Goal: Information Seeking & Learning: Learn about a topic

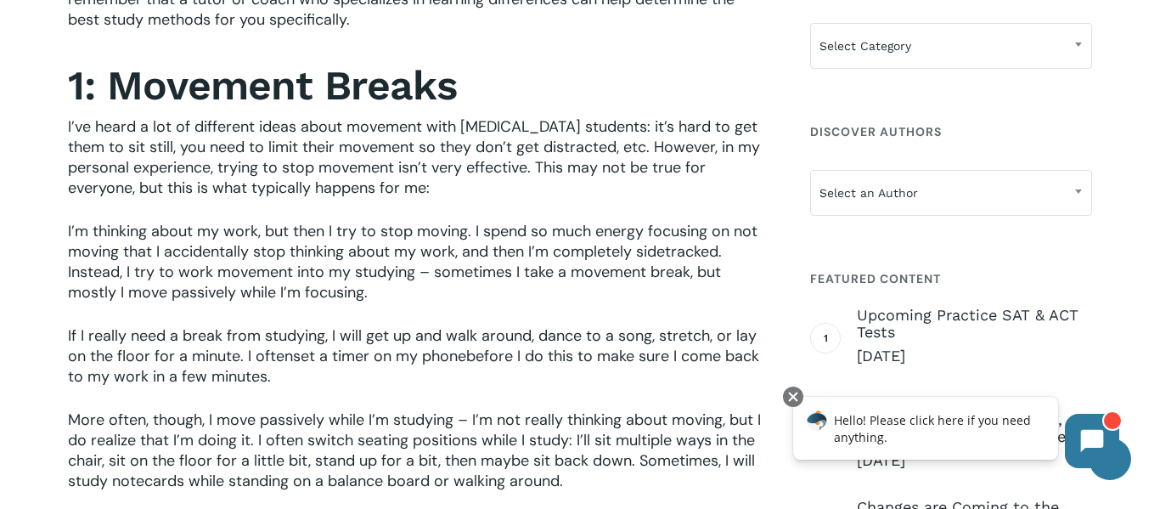
scroll to position [963, 0]
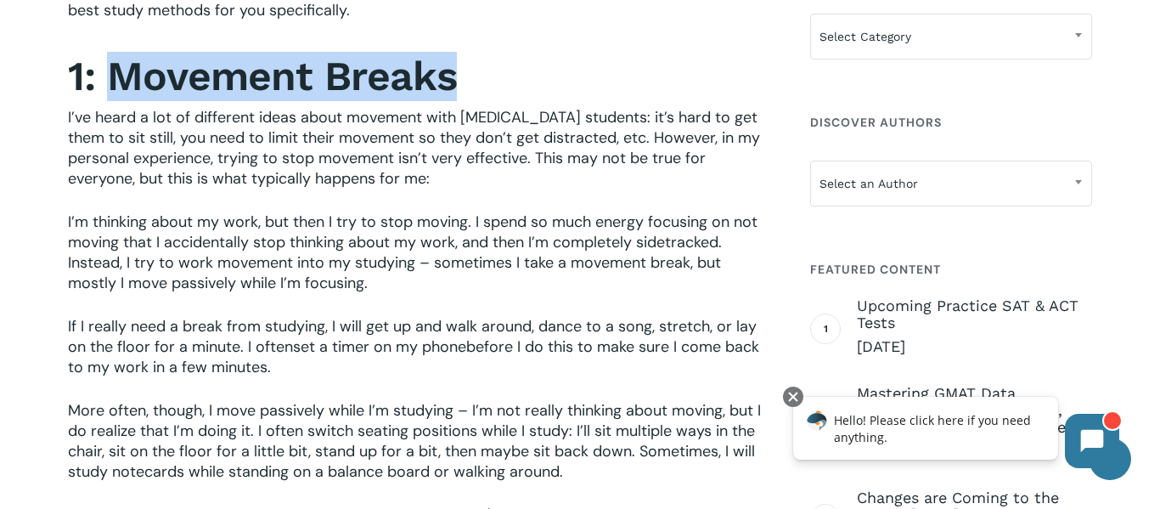
drag, startPoint x: 111, startPoint y: 82, endPoint x: 456, endPoint y: 90, distance: 344.9
click at [456, 90] on h2 "1: Movement Breaks" at bounding box center [418, 76] width 701 height 49
copy strong "Movement Breaks"
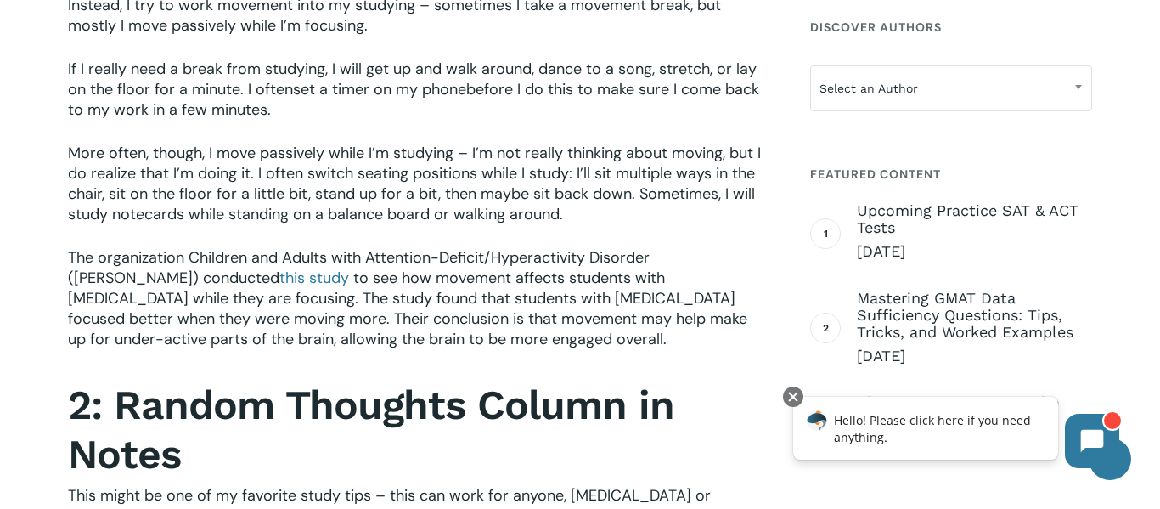
scroll to position [1250, 0]
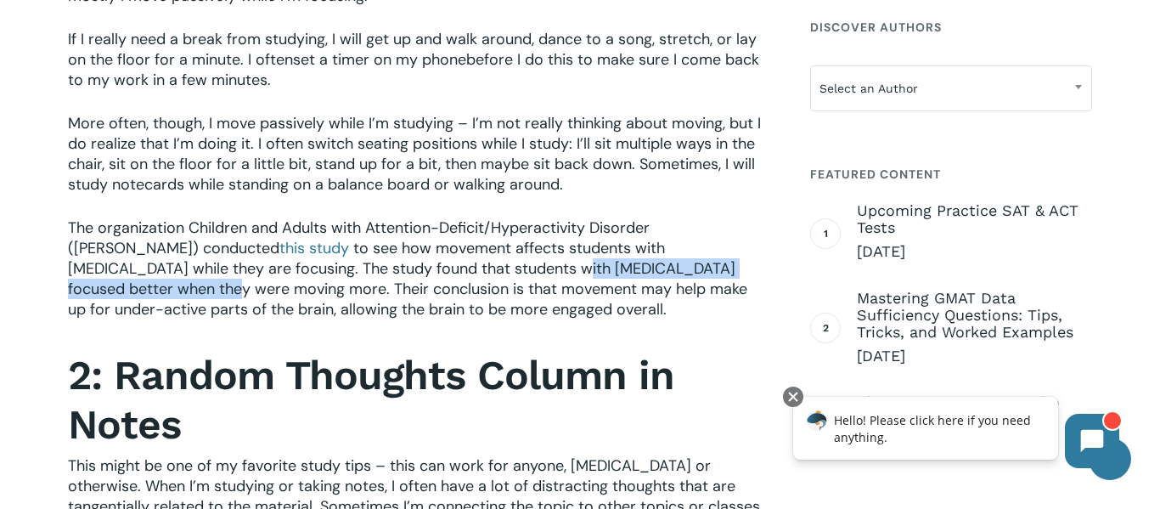
drag, startPoint x: 370, startPoint y: 267, endPoint x: 690, endPoint y: 272, distance: 319.4
click at [690, 272] on span "to see how movement affects students with [MEDICAL_DATA] while they are focusin…" at bounding box center [407, 279] width 679 height 82
copy span "ocused better when they were moving more."
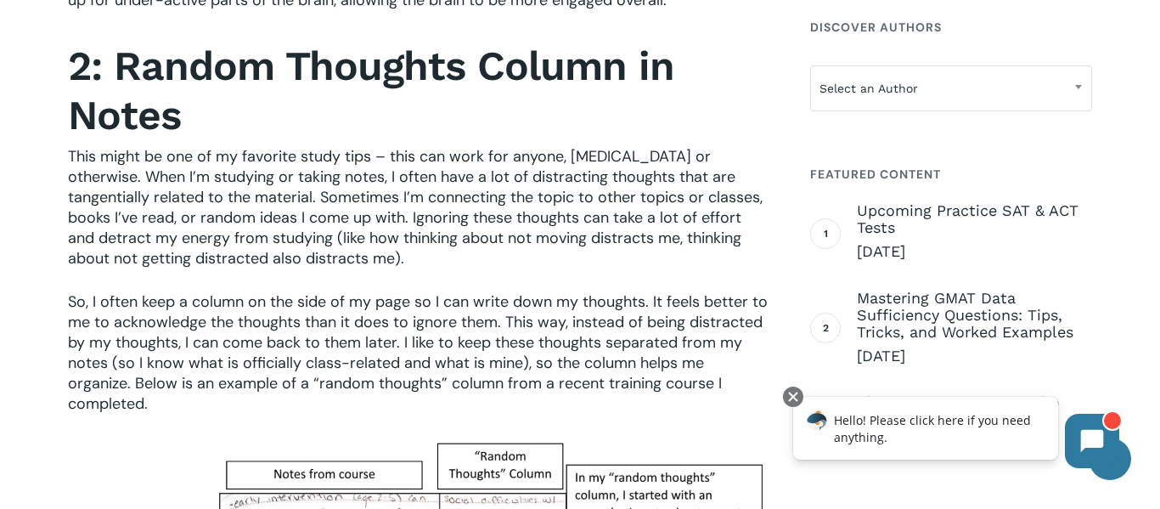
scroll to position [1560, 0]
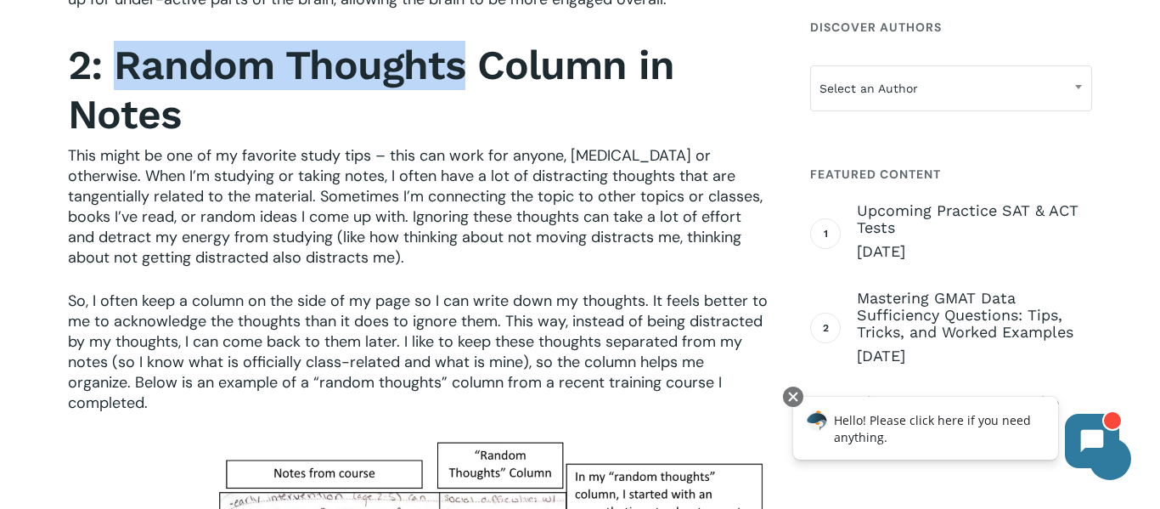
drag, startPoint x: 115, startPoint y: 53, endPoint x: 465, endPoint y: 70, distance: 350.3
click at [465, 70] on strong "2: Random Thoughts Column in Notes" at bounding box center [371, 90] width 606 height 98
copy strong "Random Thoughts"
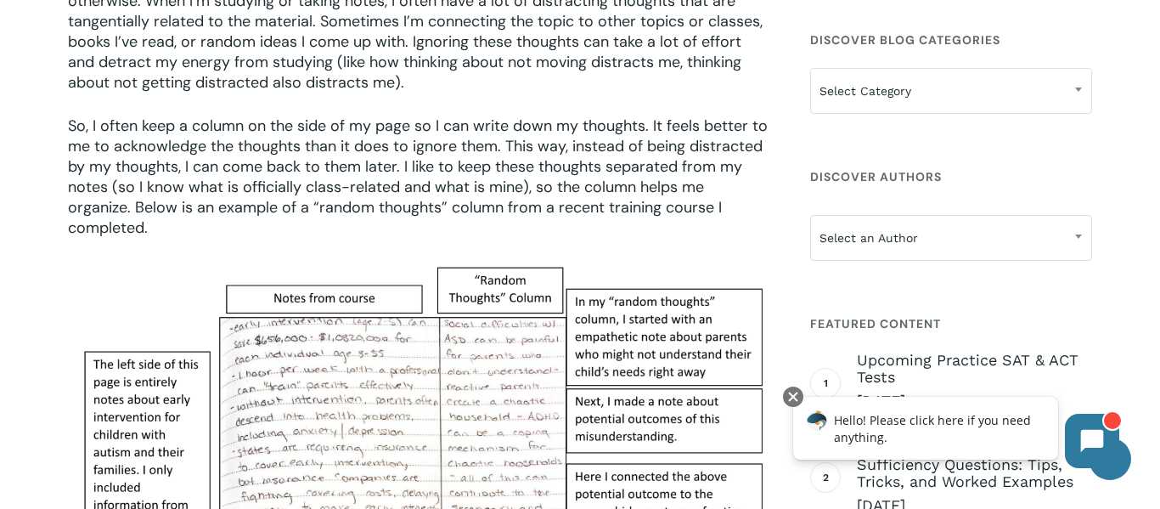
scroll to position [1738, 0]
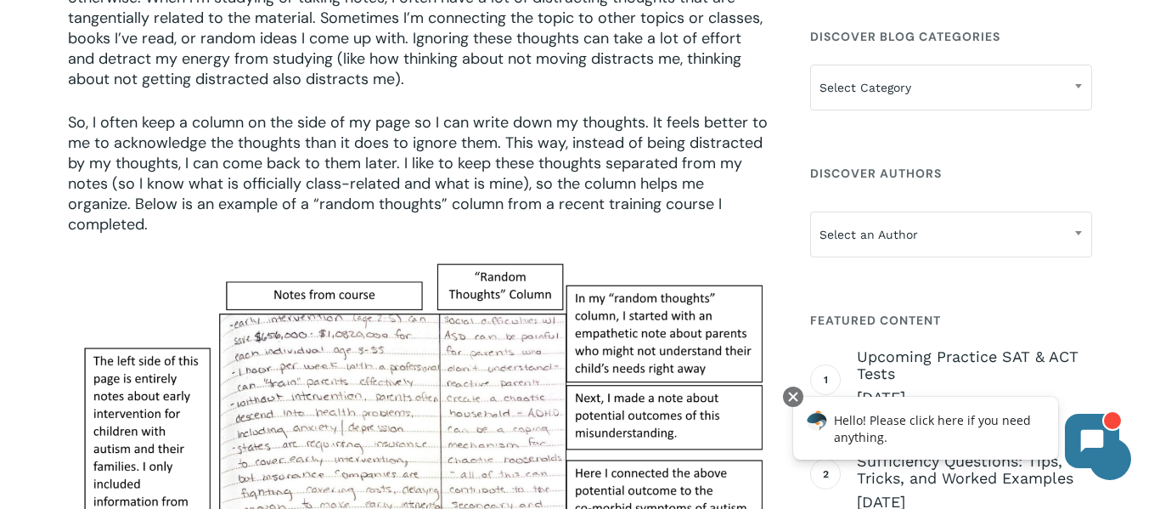
click at [562, 183] on span "So, I often keep a column on the side of my page so I can write down my thought…" at bounding box center [418, 173] width 700 height 122
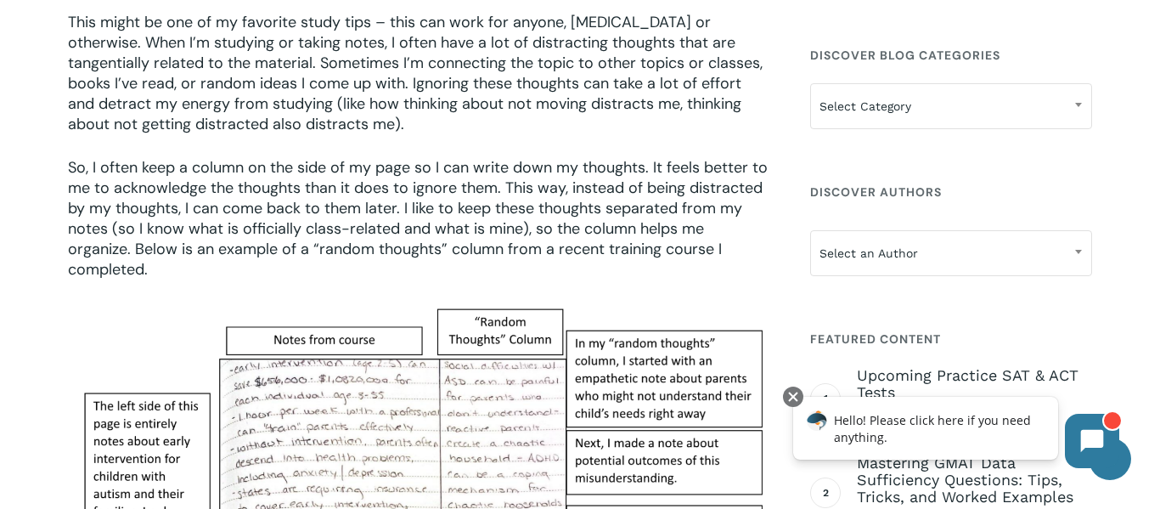
scroll to position [1695, 0]
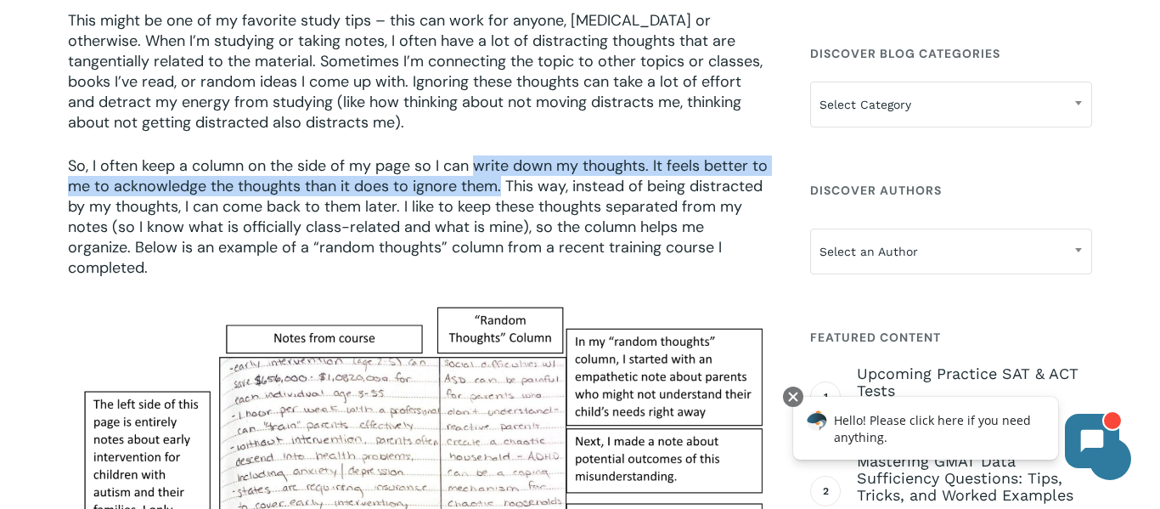
drag, startPoint x: 476, startPoint y: 163, endPoint x: 499, endPoint y: 181, distance: 29.7
click at [499, 181] on span "So, I often keep a column on the side of my page so I can write down my thought…" at bounding box center [418, 216] width 700 height 122
copy span "write down my thoughts. It feels better to me to acknowledge the thoughts than …"
